Goal: Find specific page/section: Find specific page/section

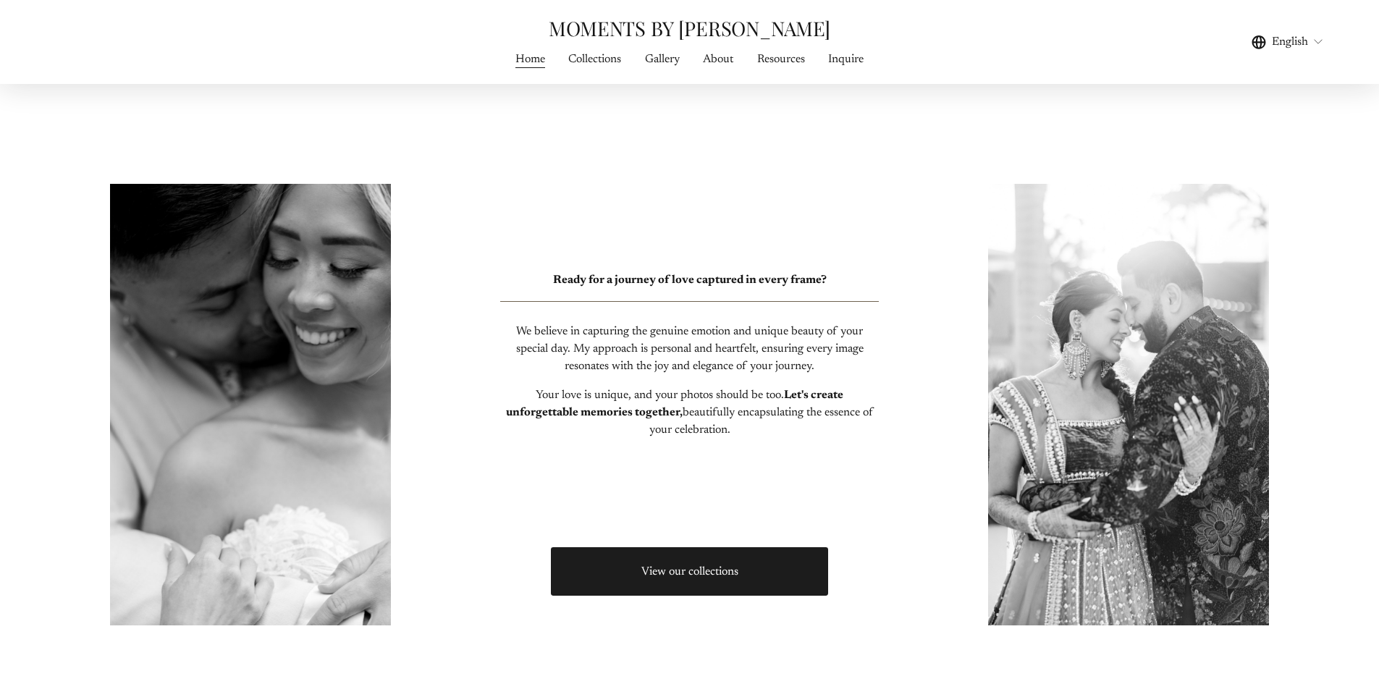
scroll to position [724, 0]
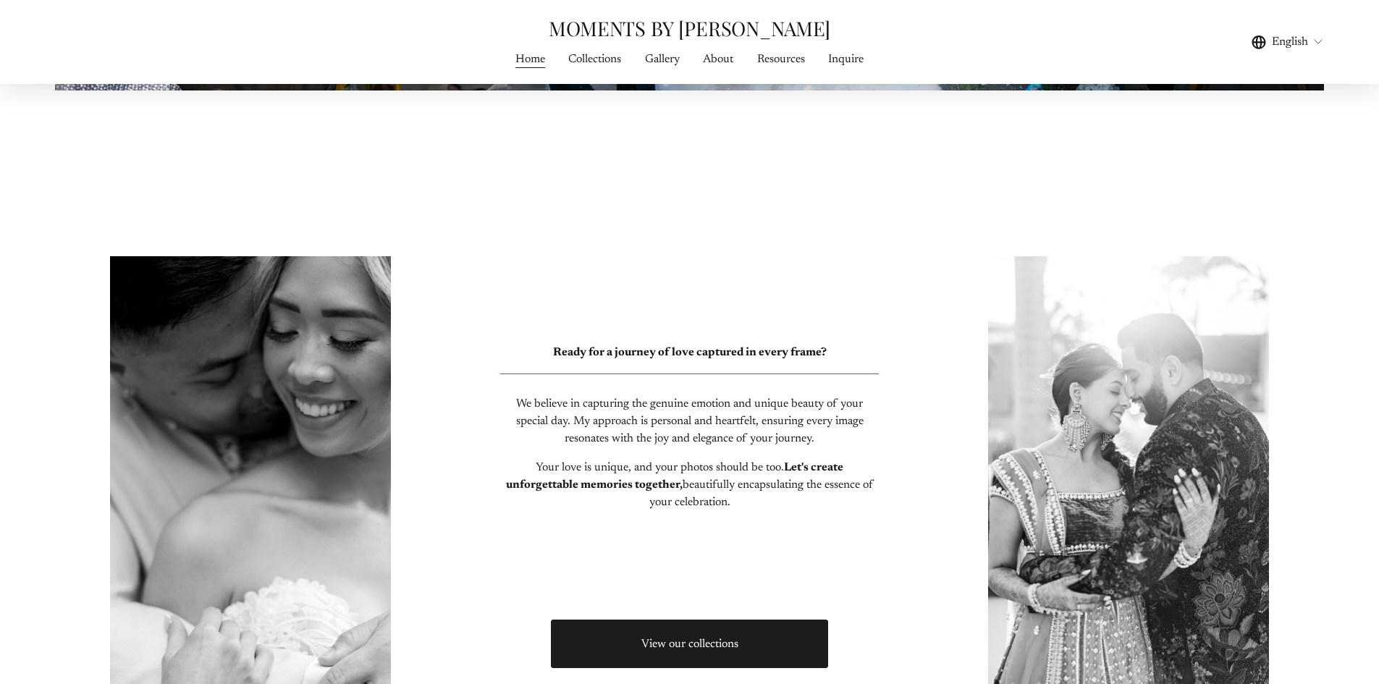
click at [650, 61] on span "Gallery" at bounding box center [662, 59] width 35 height 17
click at [0, 0] on span "WEDDING PHOTOGRAPHY" at bounding box center [0, 0] width 0 height 0
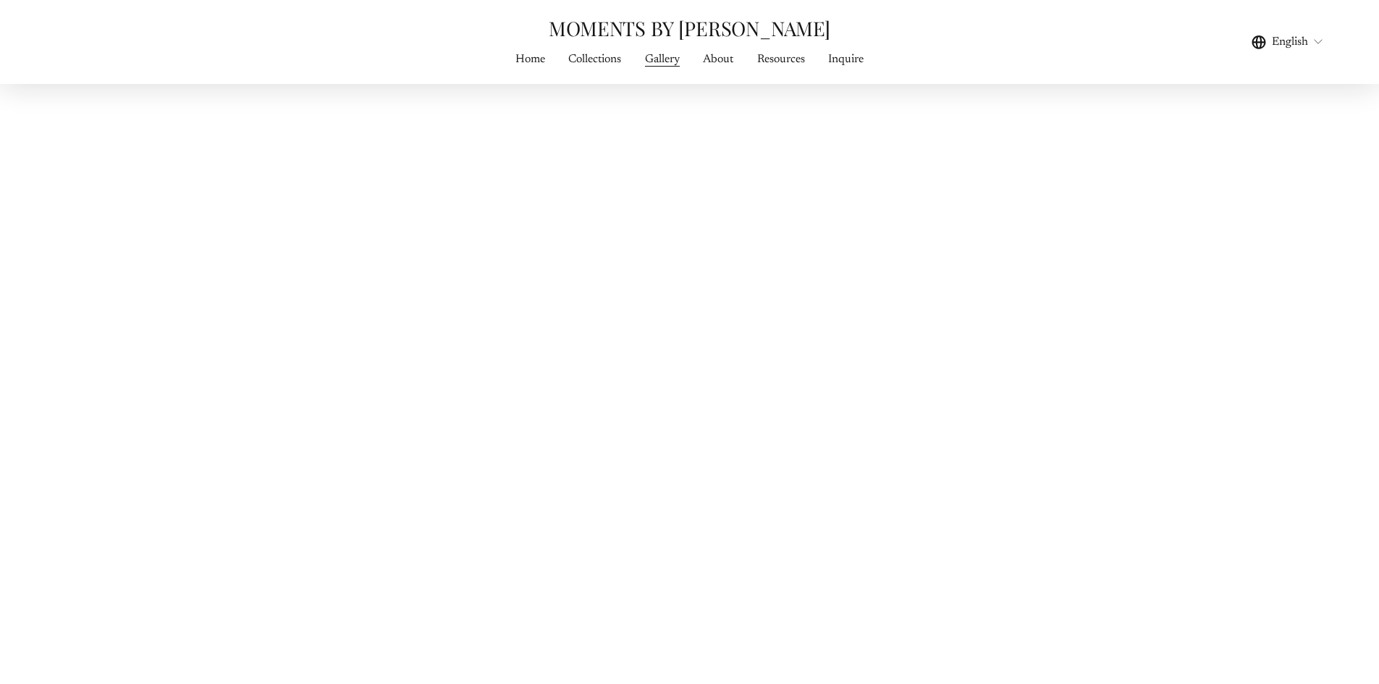
scroll to position [4634, 0]
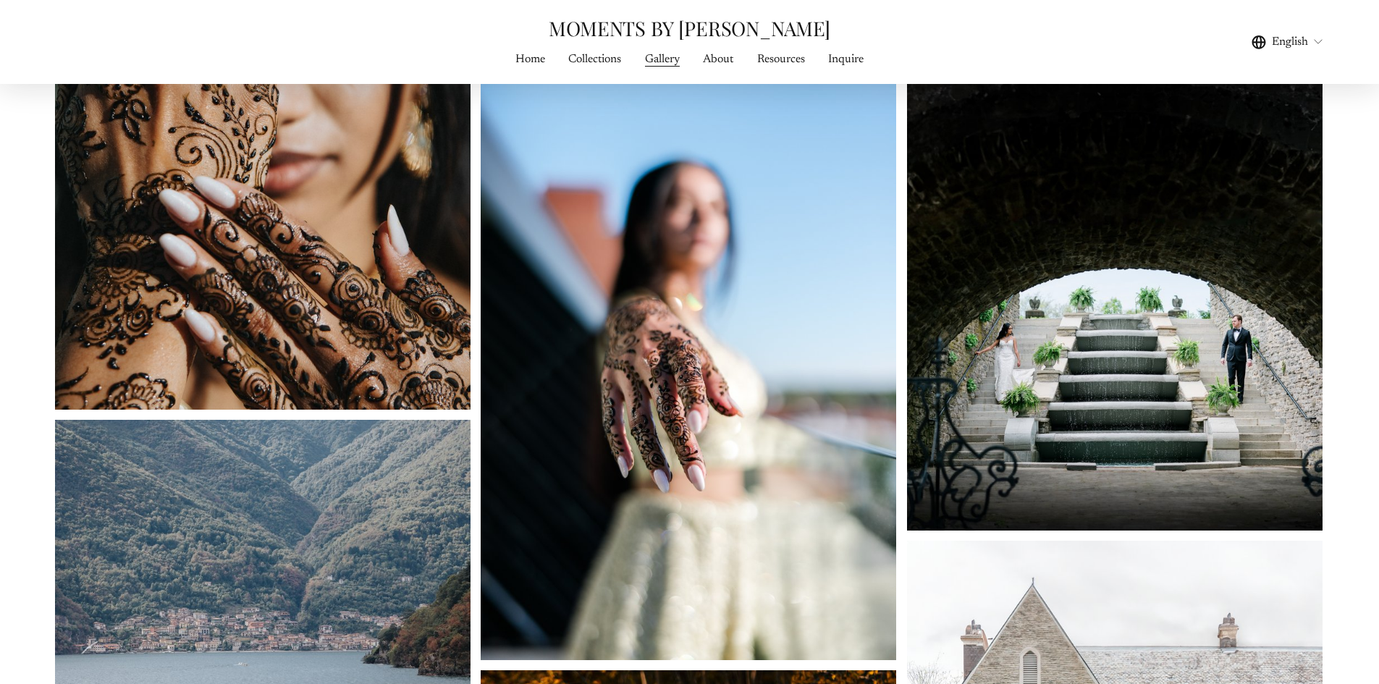
click at [710, 56] on link "About" at bounding box center [718, 59] width 30 height 20
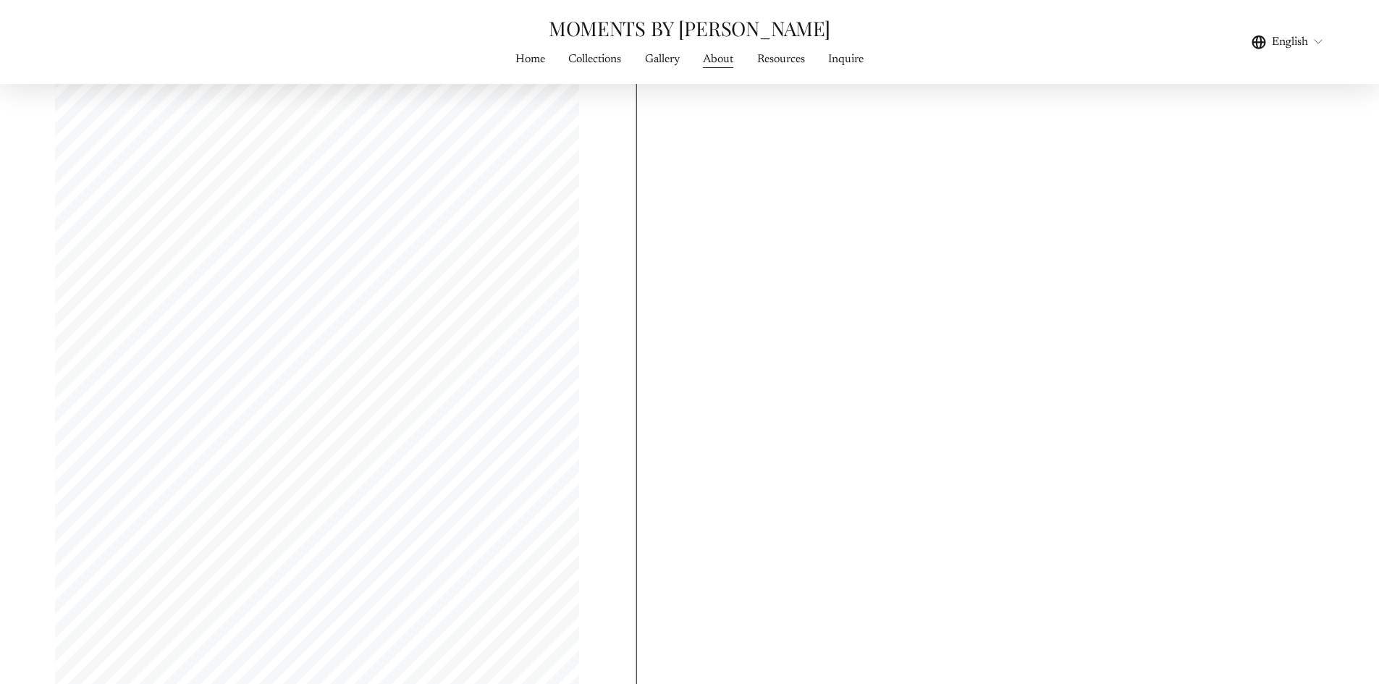
scroll to position [5214, 0]
click at [1370, 501] on div "I’D love TO HEAR FROM you!" at bounding box center [689, 413] width 1379 height 1291
click at [615, 56] on link "Collections" at bounding box center [594, 59] width 53 height 20
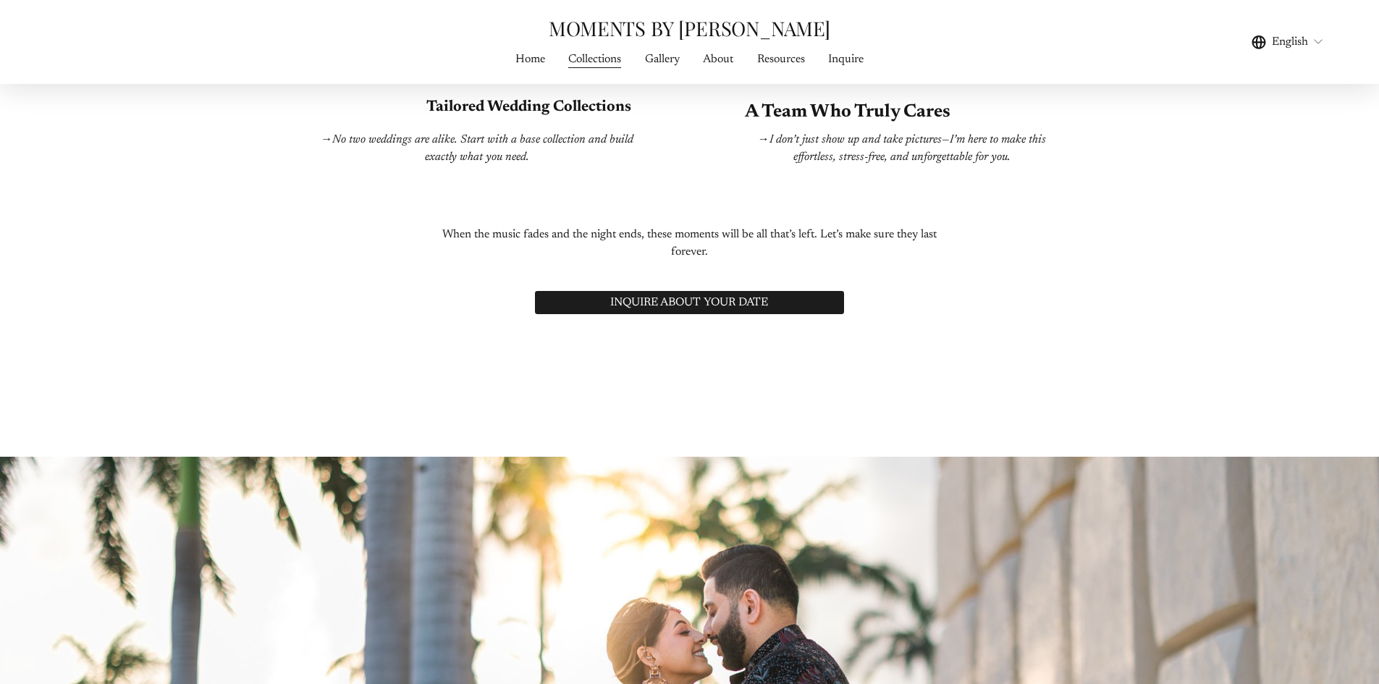
scroll to position [3114, 0]
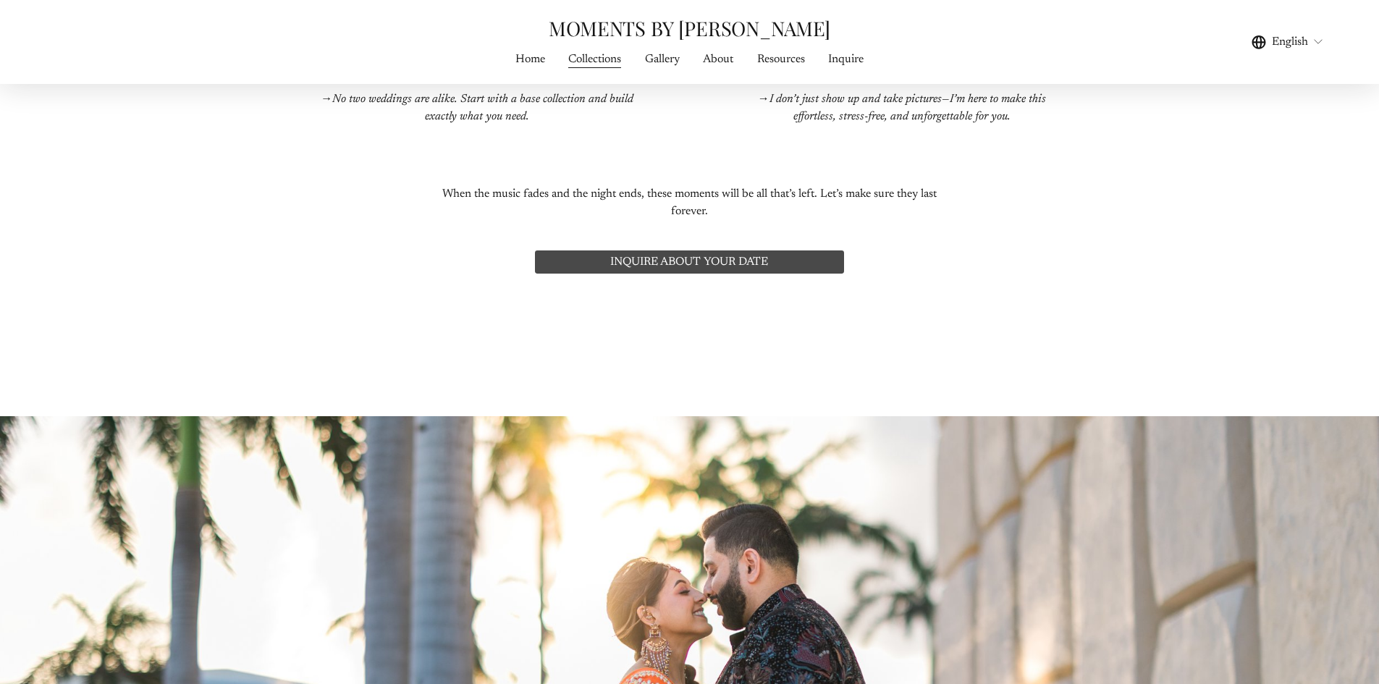
click at [704, 276] on link "INQUIRE ABOUT YOUR DATE" at bounding box center [690, 262] width 314 height 28
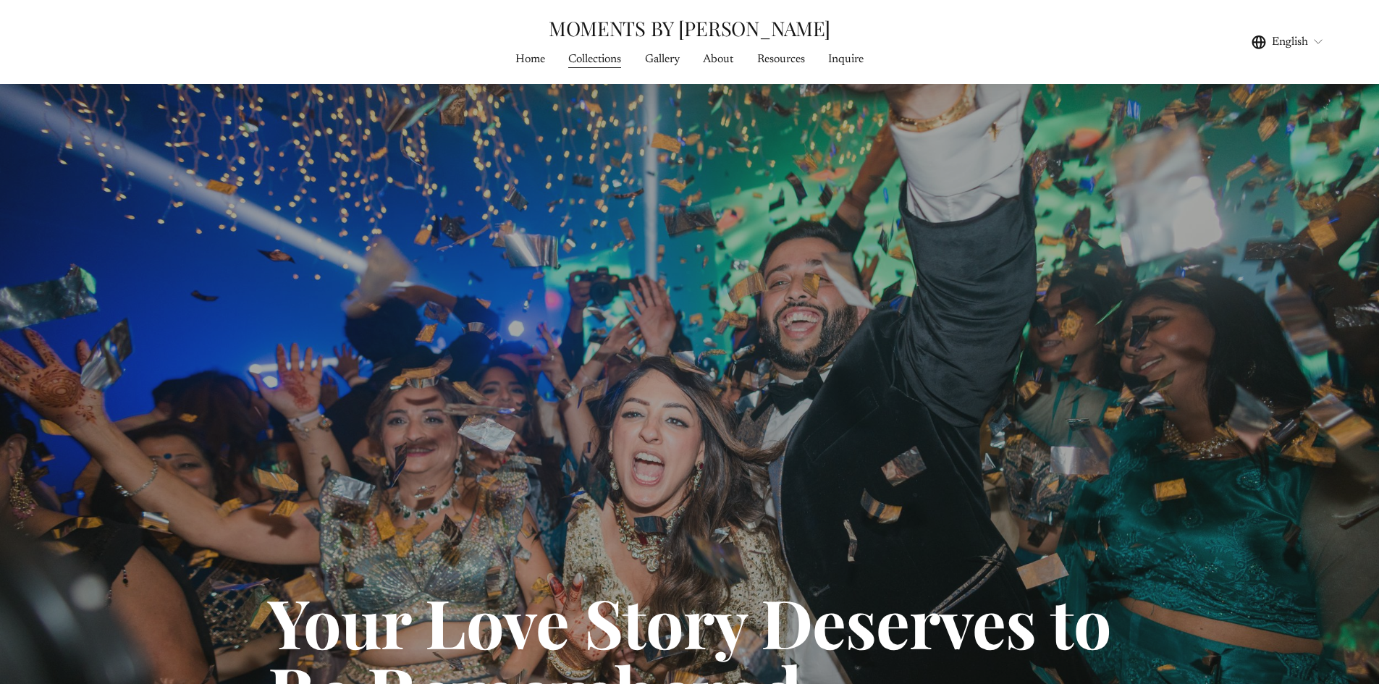
click at [851, 64] on link "Inquire" at bounding box center [845, 59] width 35 height 20
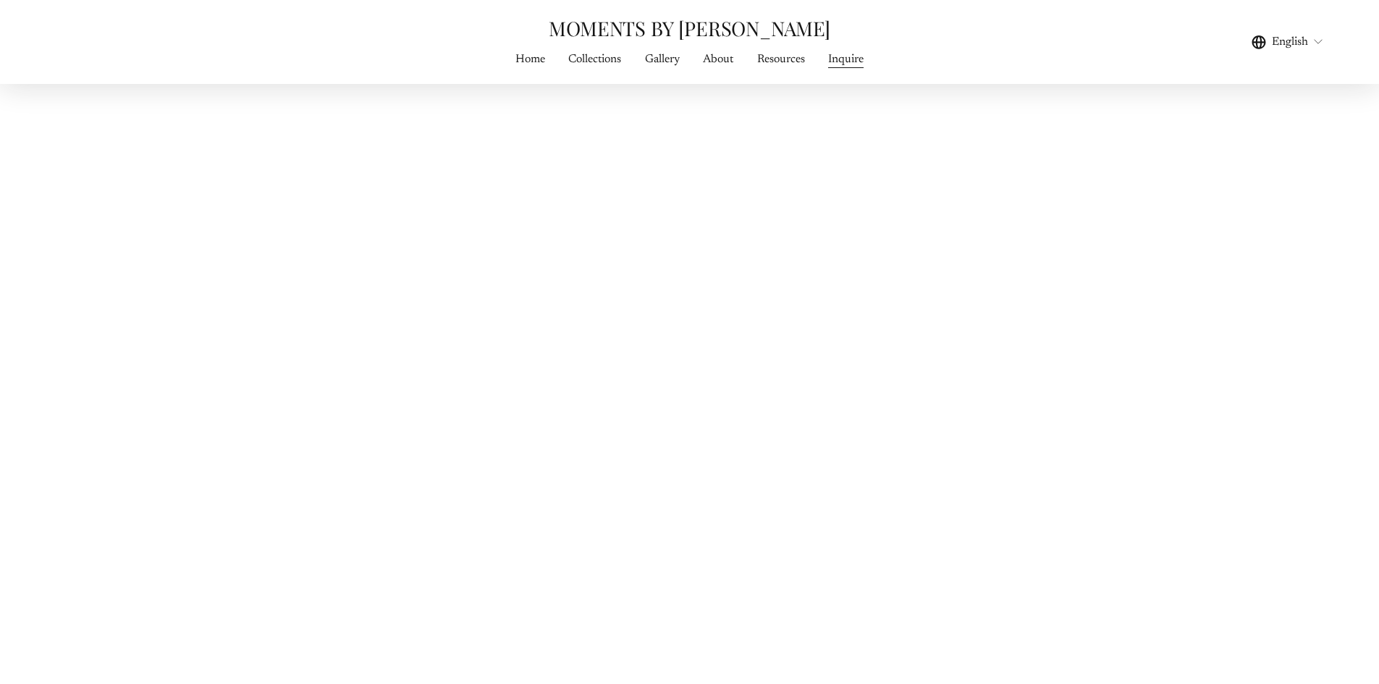
scroll to position [724, 0]
click at [1266, 307] on div "CONNECT WITH ME IF MY WORK RESONATES WITH YOU, GET IN TOUCH VIA THE CONTACT FOR…" at bounding box center [689, 147] width 1379 height 1518
